Goal: Information Seeking & Learning: Learn about a topic

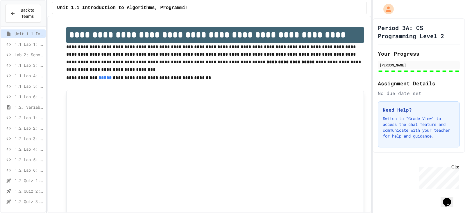
click at [36, 107] on span "1.2. Variables and Data Types" at bounding box center [29, 107] width 29 height 6
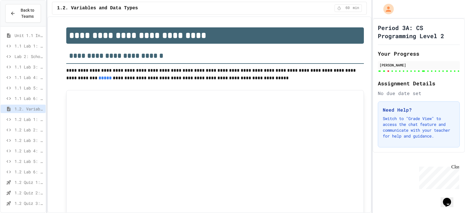
type input "***"
type input "*"
type input "******"
type input "***"
type input "********"
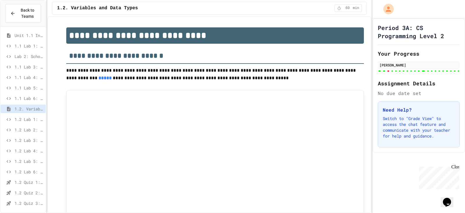
type input "********"
click at [25, 119] on span "1.2 Lab 1: Pet Profile Fix" at bounding box center [29, 119] width 29 height 6
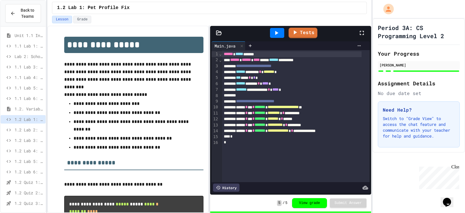
click at [22, 127] on span "1.2 Lab 2: Library Card Creator" at bounding box center [29, 130] width 29 height 6
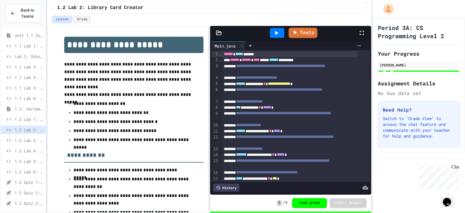
click at [25, 143] on span "1.2 Lab 3: Restaurant Order System" at bounding box center [29, 140] width 29 height 6
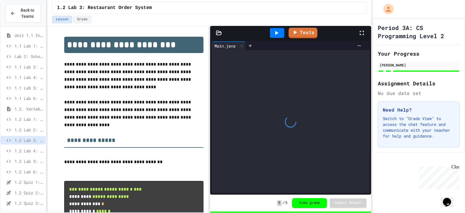
click at [26, 154] on div "1.2 Lab 4: Team Stats Calculator" at bounding box center [23, 150] width 45 height 8
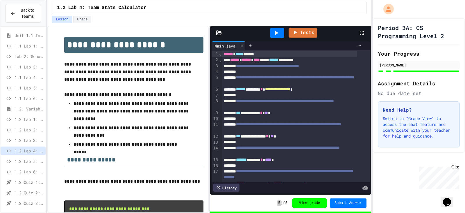
click at [25, 163] on span "1.2 Lab 5: Weather Station Debugger" at bounding box center [29, 161] width 29 height 6
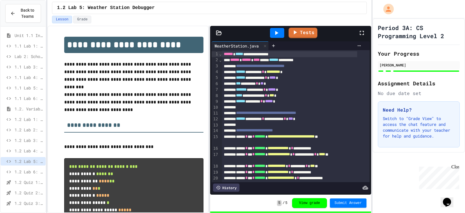
click at [26, 176] on div "1.2 Lab 6: Scientific Calculator" at bounding box center [23, 172] width 45 height 10
click at [31, 173] on span "1.2 Lab 6: Scientific Calculator" at bounding box center [29, 171] width 29 height 6
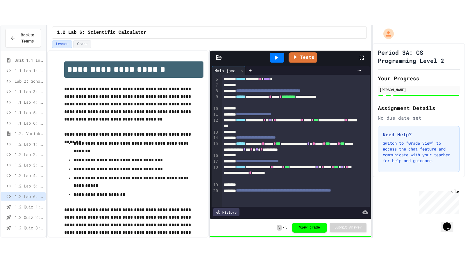
scroll to position [58, 0]
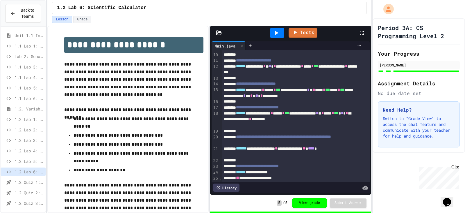
click at [363, 32] on icon at bounding box center [362, 32] width 7 height 7
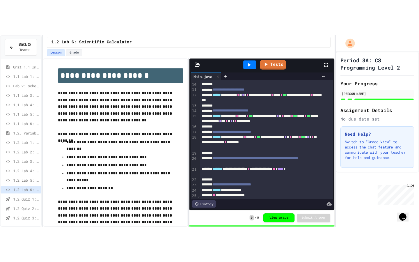
scroll to position [21, 0]
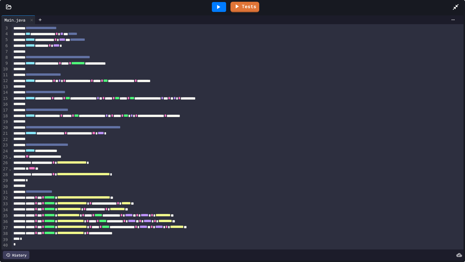
click at [456, 3] on div at bounding box center [459, 7] width 13 height 16
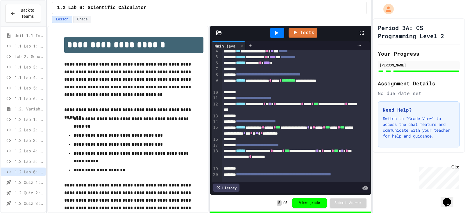
click at [33, 182] on span "1.2 Quiz 1: Variables and Data Types" at bounding box center [29, 182] width 29 height 6
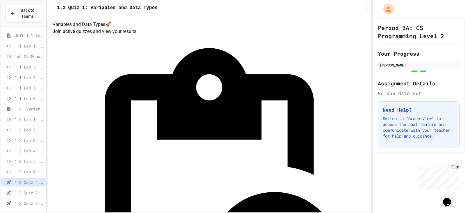
click at [36, 191] on span "1.2 Quiz 2: Variables and Data Types" at bounding box center [29, 192] width 29 height 6
click at [29, 207] on div "1.2 Quiz 3: Variables and Data Types" at bounding box center [23, 203] width 45 height 8
click at [28, 118] on span "1.2 Lab 1: Pet Profile Fix" at bounding box center [29, 119] width 29 height 6
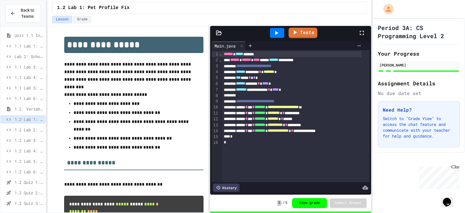
click at [361, 34] on icon at bounding box center [362, 32] width 7 height 7
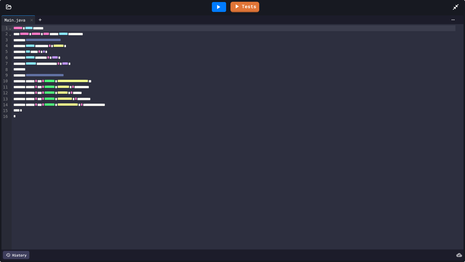
click at [458, 7] on icon at bounding box center [456, 6] width 7 height 7
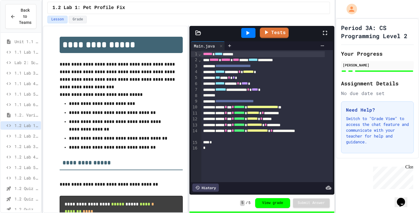
drag, startPoint x: 321, startPoint y: 32, endPoint x: 321, endPoint y: 67, distance: 34.9
click at [321, 32] on icon at bounding box center [324, 32] width 7 height 7
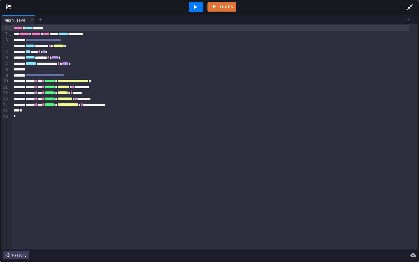
click at [411, 6] on icon at bounding box center [410, 7] width 6 height 6
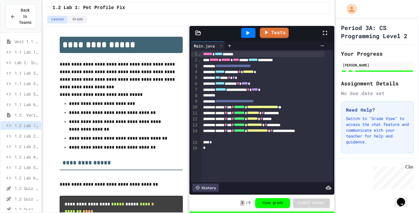
click at [19, 135] on span "1.2 Lab 2: Library Card Creator" at bounding box center [27, 136] width 24 height 6
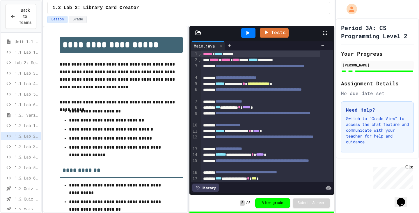
click at [323, 31] on icon at bounding box center [325, 33] width 4 height 4
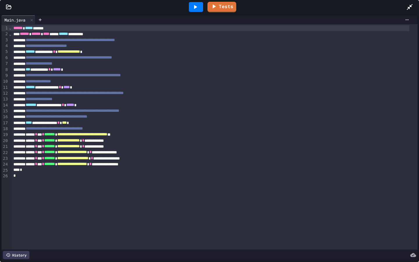
click at [410, 5] on icon at bounding box center [409, 6] width 7 height 7
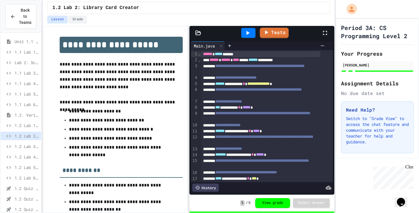
click at [27, 145] on span "1.2 Lab 3: Restaurant Order System" at bounding box center [27, 146] width 24 height 6
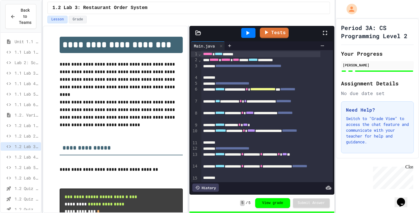
click at [325, 34] on icon at bounding box center [324, 32] width 7 height 7
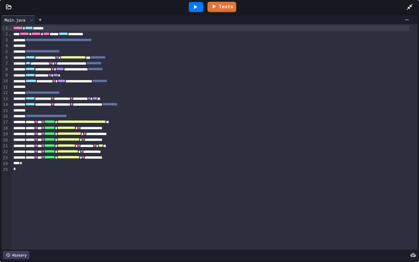
click at [409, 8] on icon at bounding box center [410, 7] width 6 height 6
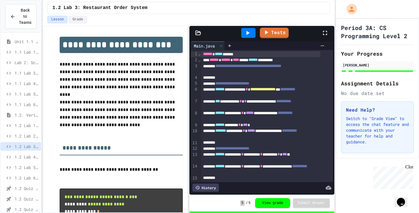
click at [31, 160] on div "1.2 Lab 4: Team Stats Calculator" at bounding box center [21, 156] width 40 height 8
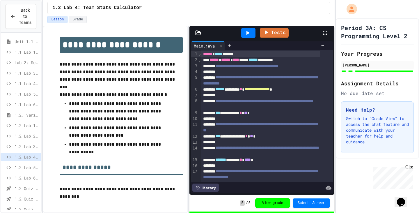
click at [325, 35] on icon at bounding box center [324, 32] width 7 height 7
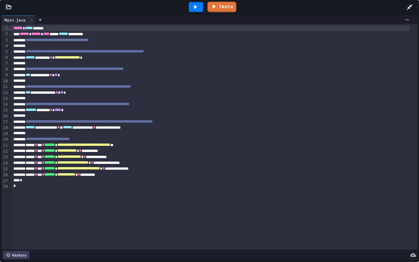
click at [412, 5] on icon at bounding box center [409, 6] width 7 height 7
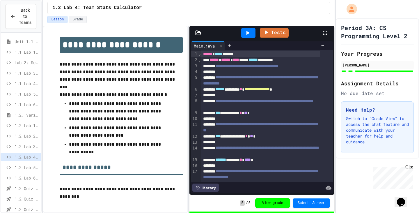
click at [24, 166] on span "1.2 Lab 5: Weather Station Debugger" at bounding box center [27, 167] width 24 height 6
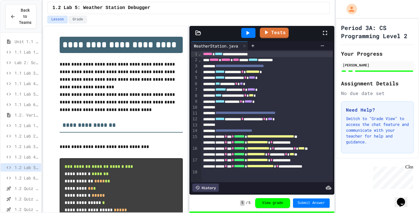
click at [325, 28] on div at bounding box center [327, 33] width 13 height 16
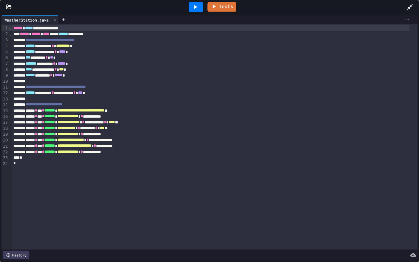
click at [412, 5] on icon at bounding box center [409, 6] width 7 height 7
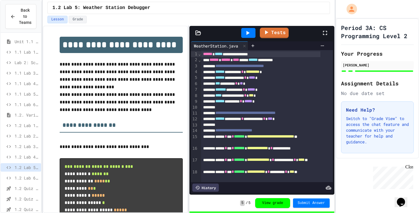
click at [25, 181] on div "1.2 Lab 6: Scientific Calculator" at bounding box center [21, 177] width 40 height 8
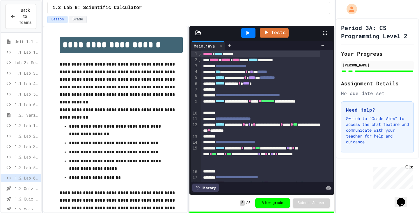
click at [327, 34] on icon at bounding box center [324, 32] width 7 height 7
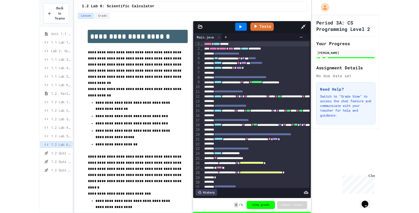
scroll to position [21, 0]
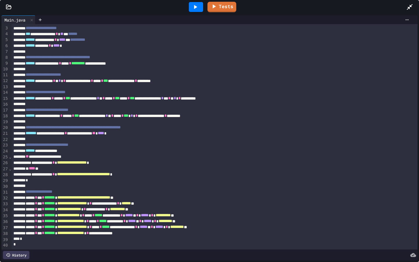
click at [412, 8] on icon at bounding box center [409, 6] width 7 height 7
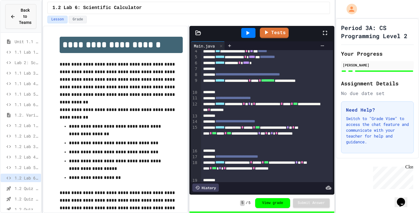
click at [19, 19] on span "Back to Teams" at bounding box center [25, 16] width 13 height 18
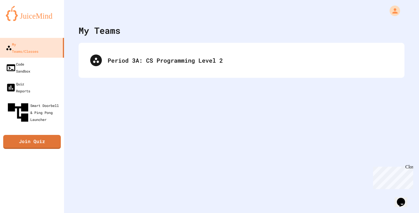
click at [174, 156] on div "My Teams Period 3A: CS Programming Level 2" at bounding box center [241, 106] width 355 height 213
click at [166, 162] on div "My Teams Period 3A: CS Programming Level 2" at bounding box center [241, 106] width 355 height 213
click at [165, 162] on div "My Teams Period 3A: CS Programming Level 2" at bounding box center [241, 106] width 355 height 213
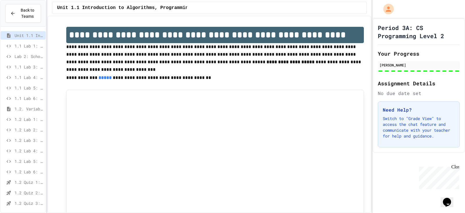
scroll to position [2, 0]
click at [26, 109] on span "1.2. Variables and Data Types" at bounding box center [29, 107] width 29 height 6
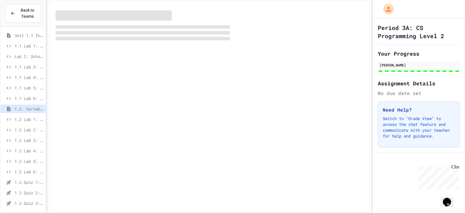
click at [18, 22] on button "Back to Teams" at bounding box center [23, 13] width 36 height 19
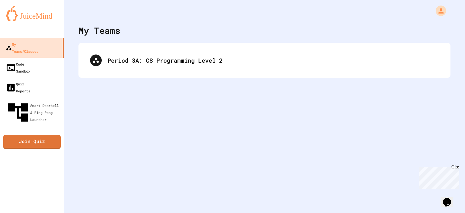
click at [24, 18] on img at bounding box center [32, 13] width 52 height 15
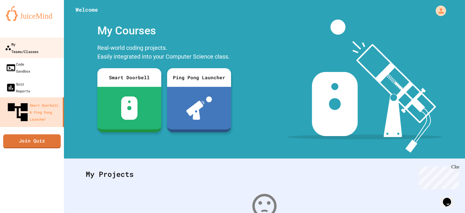
click at [31, 43] on div "My Teams/Classes" at bounding box center [21, 47] width 33 height 14
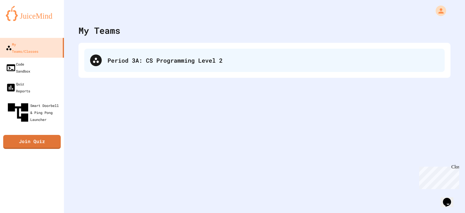
click at [127, 49] on div "Period 3A: CS Programming Level 2" at bounding box center [264, 60] width 361 height 23
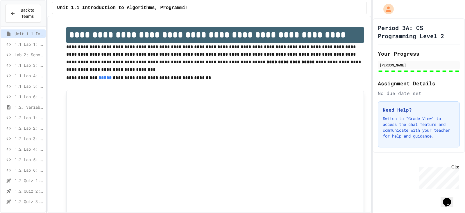
scroll to position [29, 0]
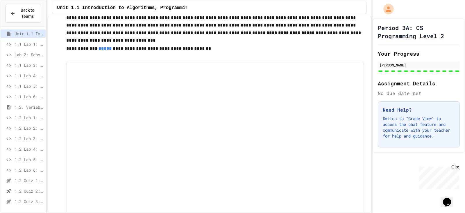
click at [14, 106] on div "1.2. Variables and Data Types" at bounding box center [23, 107] width 45 height 8
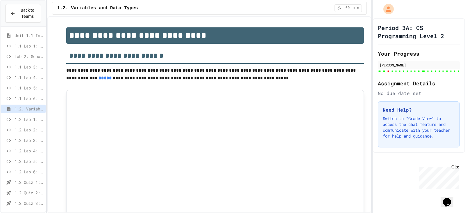
type input "***"
type input "*"
type input "******"
type input "***"
type input "********"
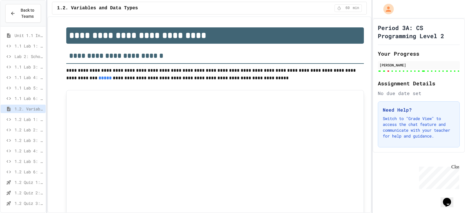
type input "********"
